Goal: Information Seeking & Learning: Learn about a topic

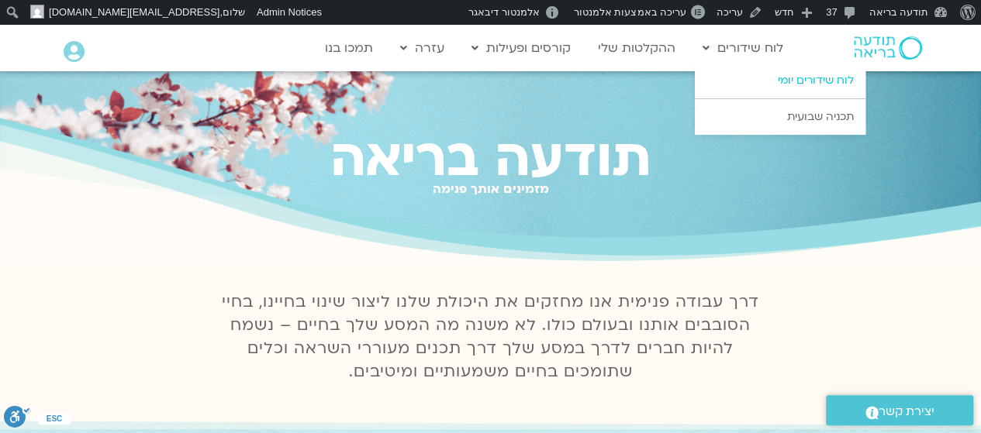
click at [783, 74] on link "לוח שידורים יומי" at bounding box center [780, 81] width 171 height 36
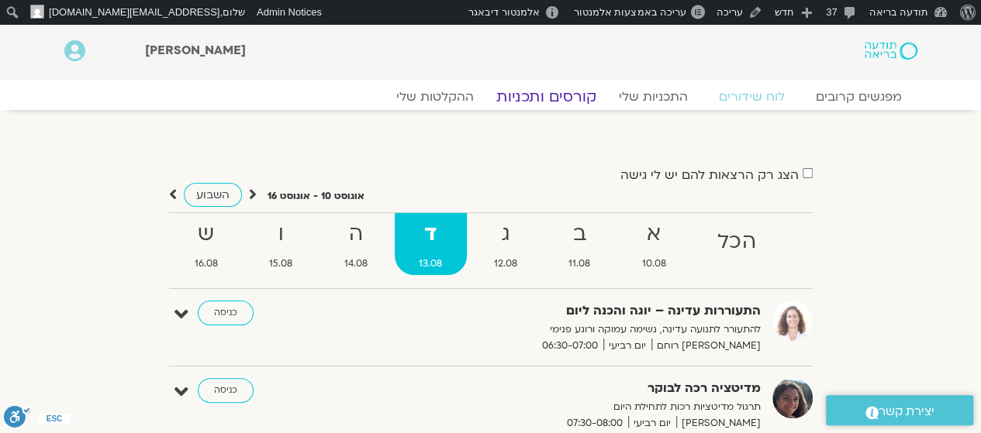
click at [554, 97] on link "קורסים ותכניות" at bounding box center [546, 97] width 136 height 19
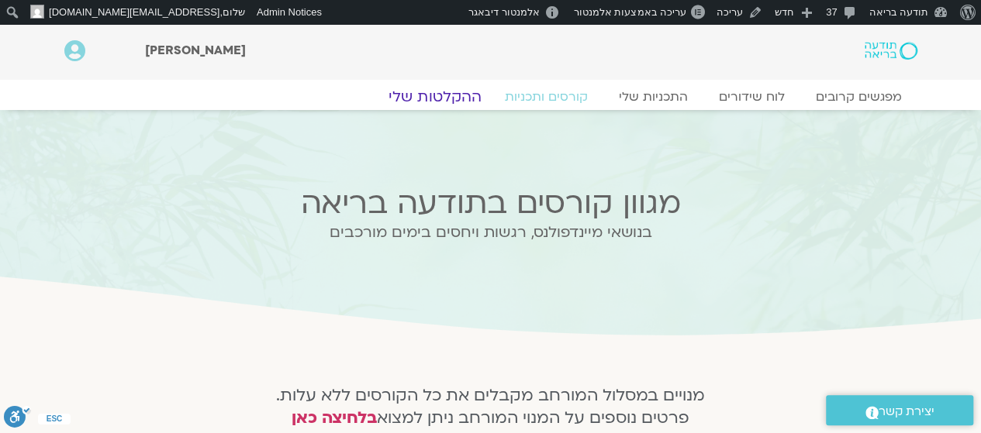
click at [449, 97] on link "ההקלטות שלי" at bounding box center [435, 97] width 130 height 19
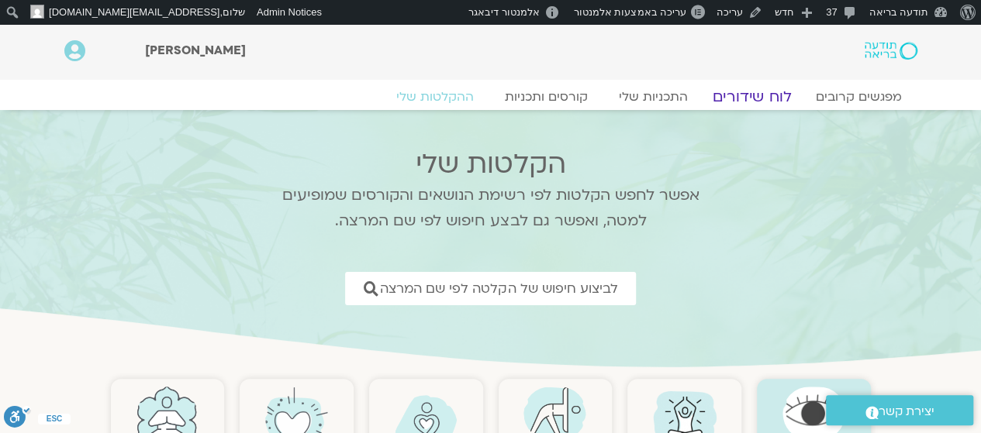
click at [766, 91] on link "לוח שידורים" at bounding box center [751, 97] width 116 height 19
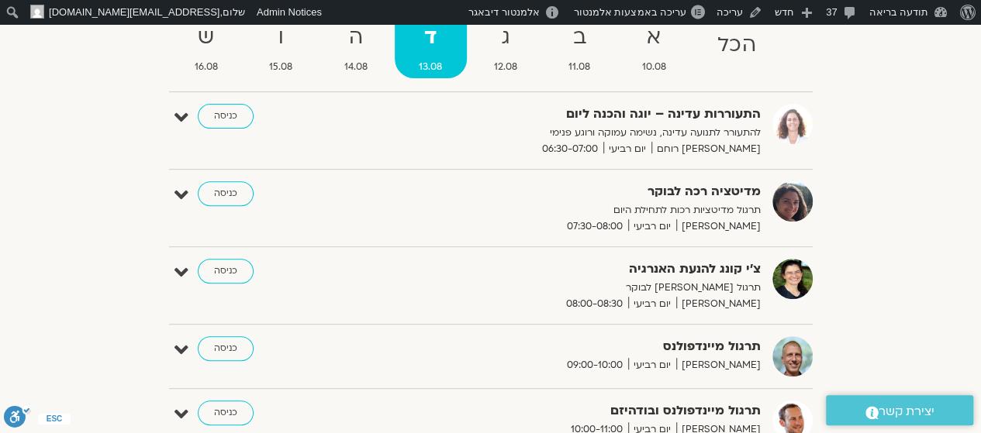
scroll to position [198, 0]
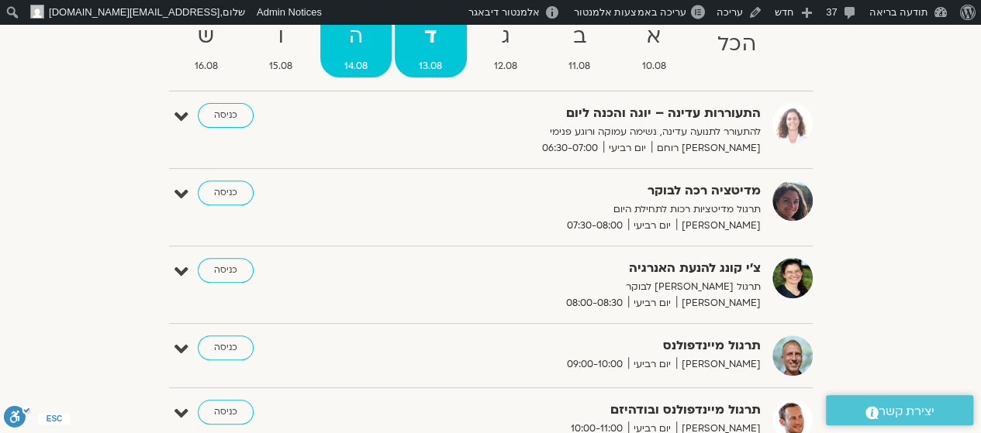
click at [358, 55] on link "ה 14.08" at bounding box center [356, 47] width 72 height 62
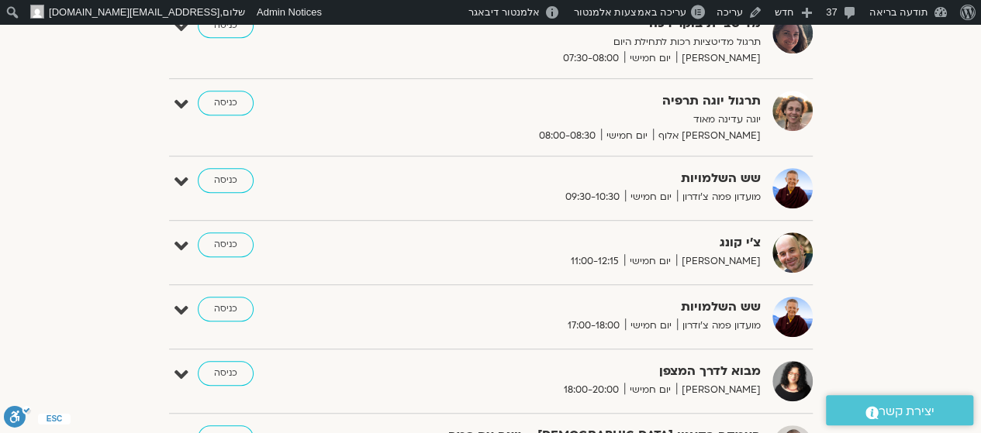
scroll to position [121, 0]
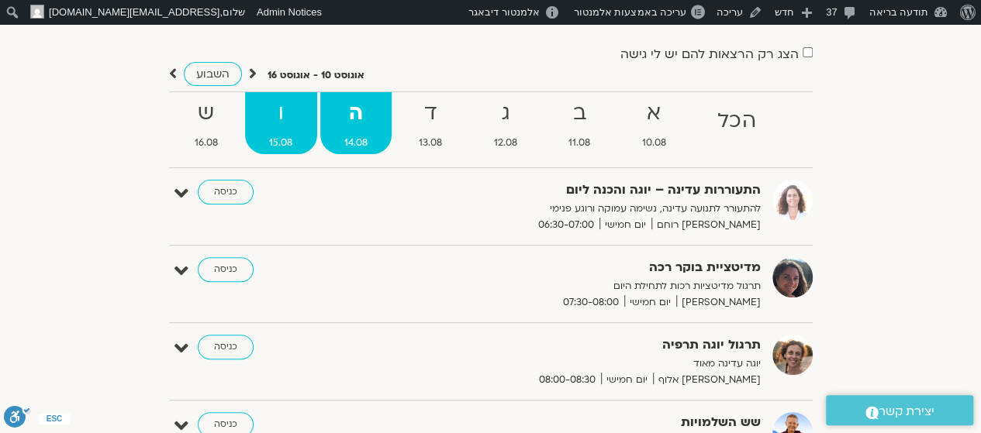
click at [280, 115] on strong "ו" at bounding box center [281, 113] width 72 height 35
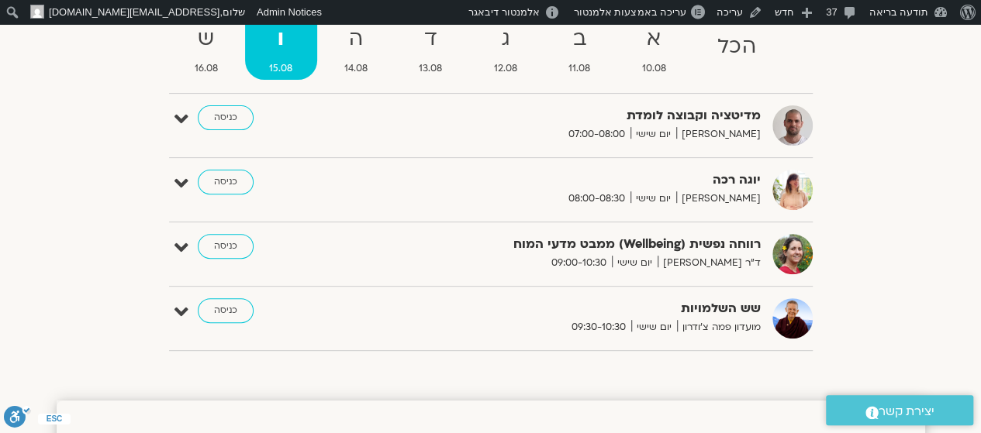
scroll to position [196, 0]
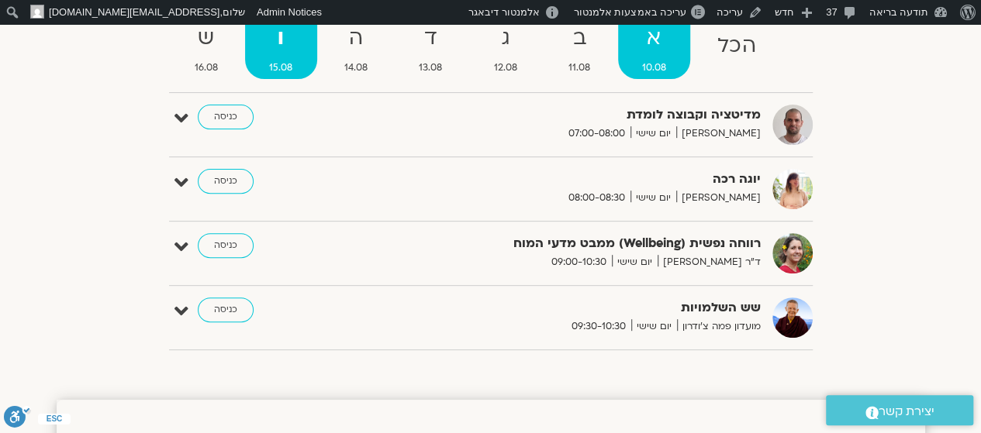
click at [659, 63] on span "10.08" at bounding box center [654, 68] width 73 height 16
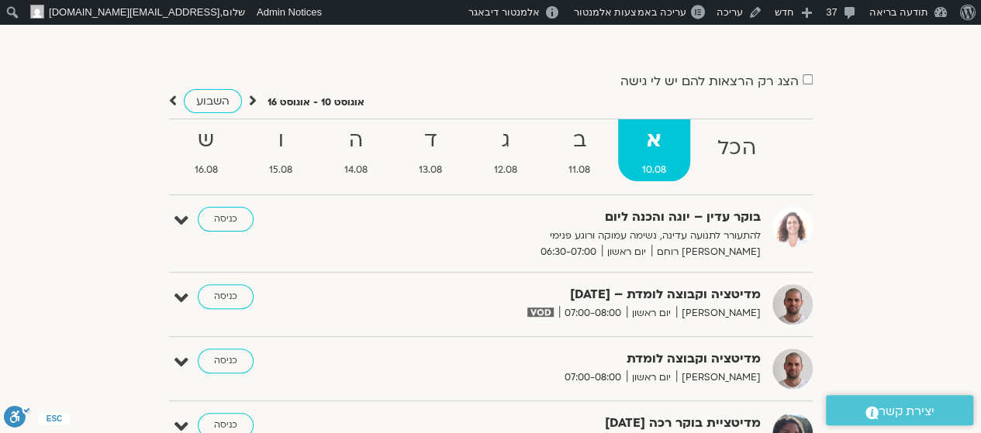
scroll to position [93, 0]
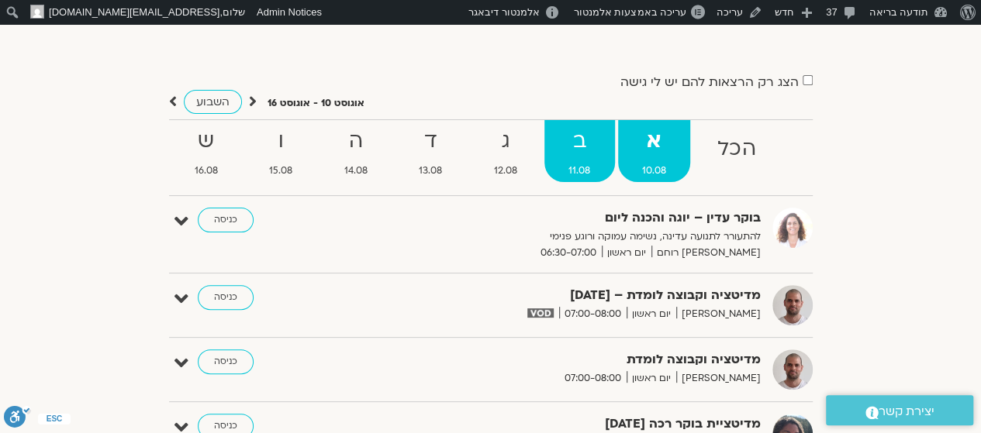
click at [559, 144] on strong "ב" at bounding box center [579, 141] width 71 height 35
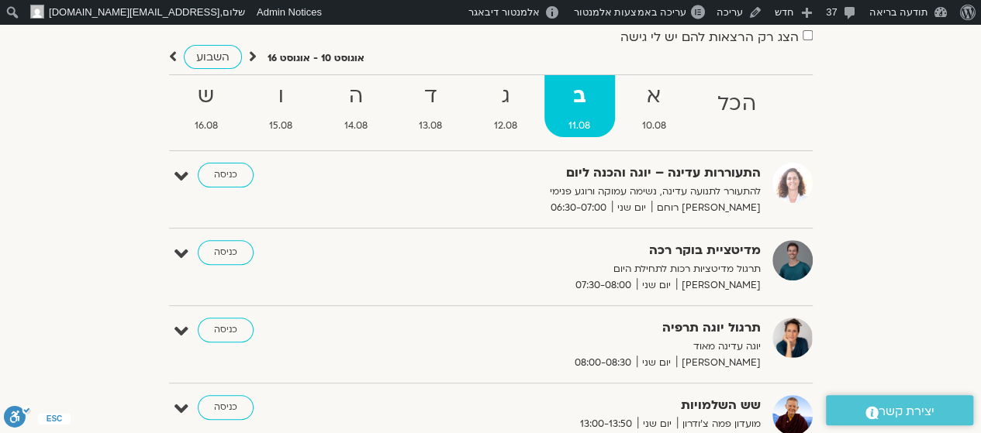
scroll to position [0, 0]
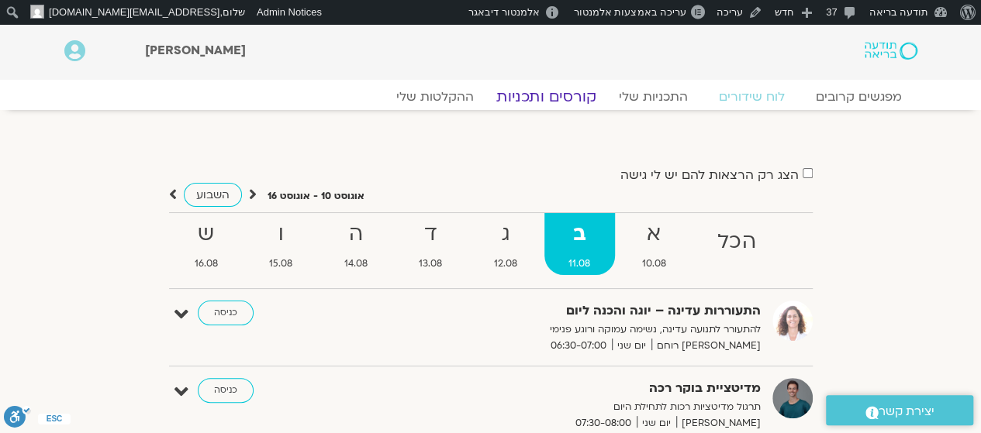
click at [569, 95] on link "קורסים ותכניות" at bounding box center [546, 97] width 136 height 19
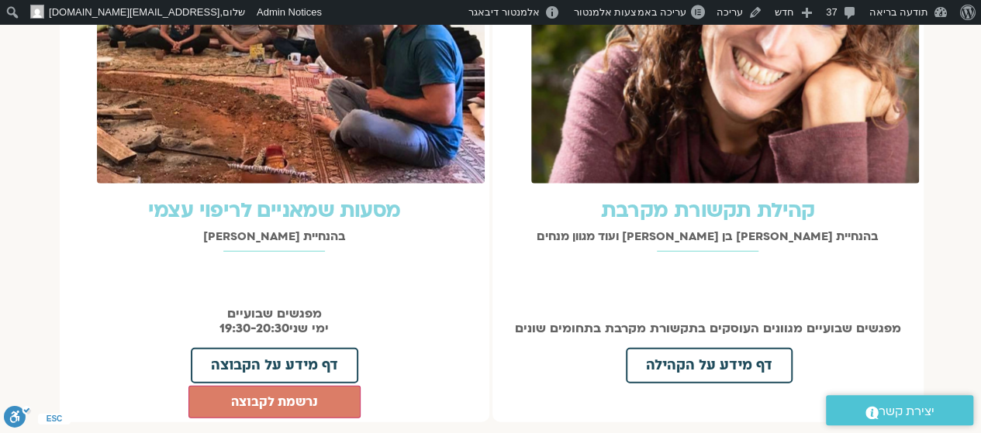
scroll to position [1944, 0]
